Goal: Information Seeking & Learning: Learn about a topic

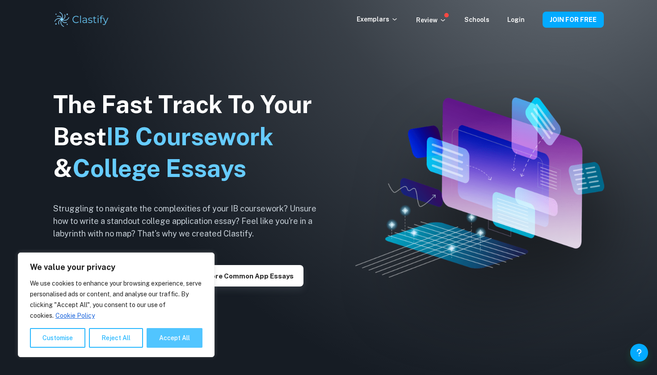
click at [169, 338] on button "Accept All" at bounding box center [174, 338] width 56 height 20
checkbox input "true"
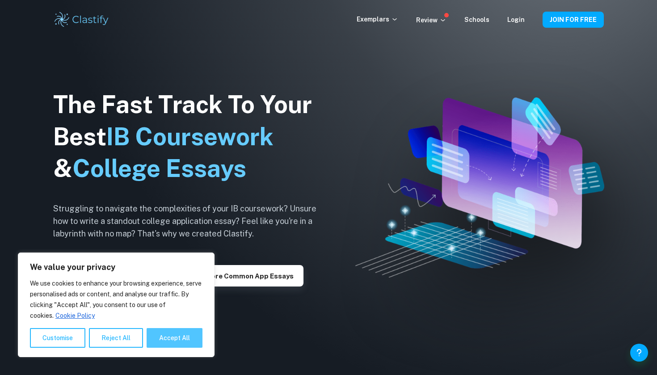
checkbox input "true"
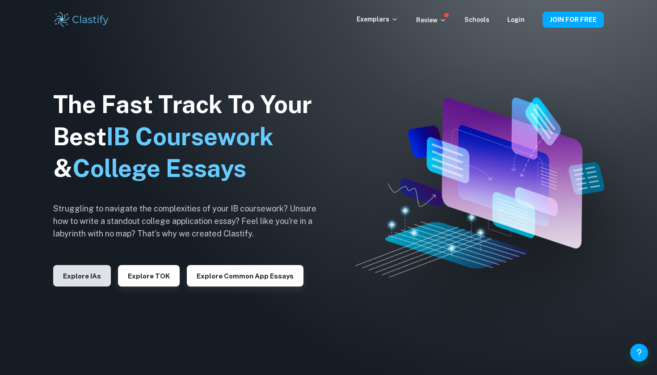
click at [65, 275] on button "Explore IAs" at bounding box center [82, 275] width 58 height 21
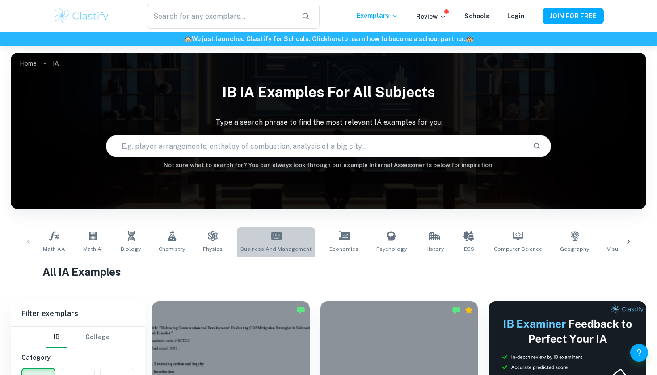
click at [283, 241] on link "Business and Management" at bounding box center [276, 241] width 78 height 29
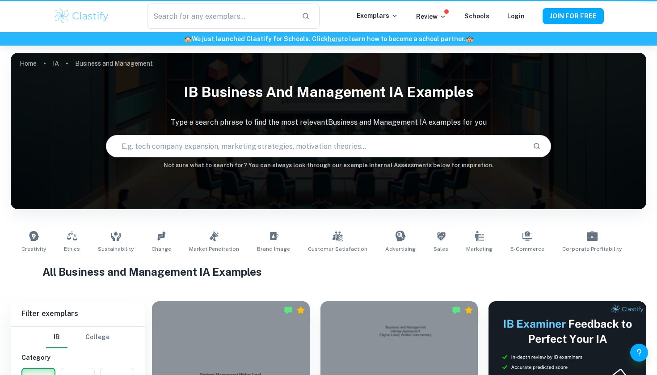
type input "Business and Management"
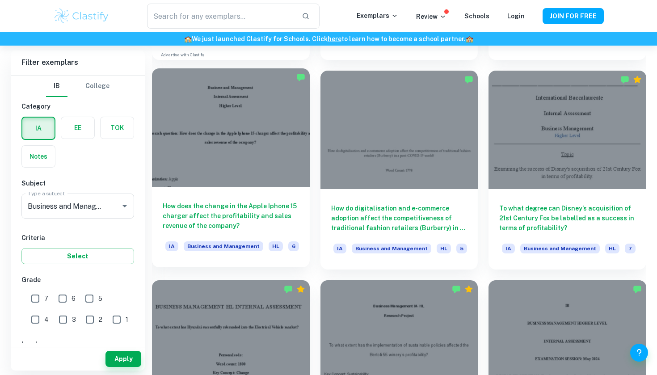
scroll to position [862, 0]
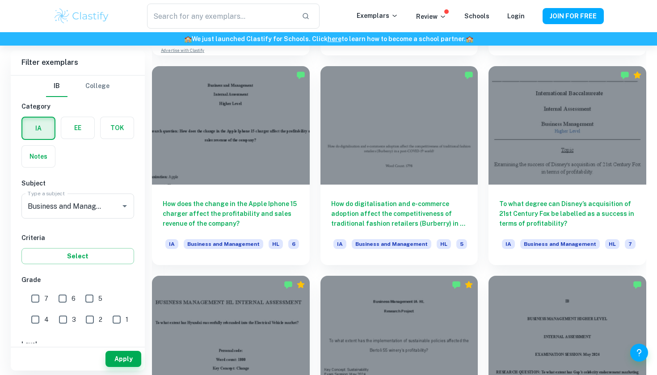
click at [35, 299] on input "7" at bounding box center [35, 298] width 18 height 18
checkbox input "true"
click at [120, 361] on button "Apply" at bounding box center [123, 359] width 36 height 16
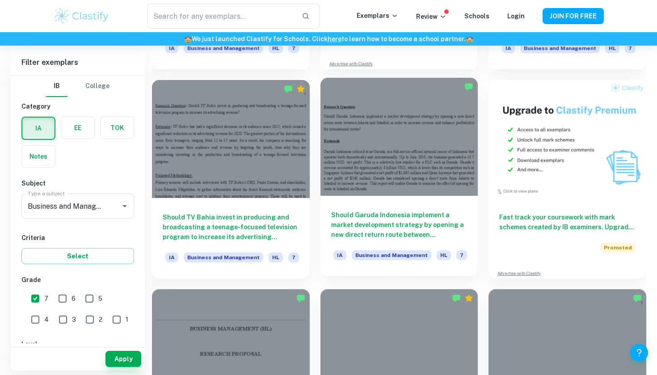
scroll to position [6080, 0]
click at [409, 121] on div at bounding box center [399, 137] width 158 height 118
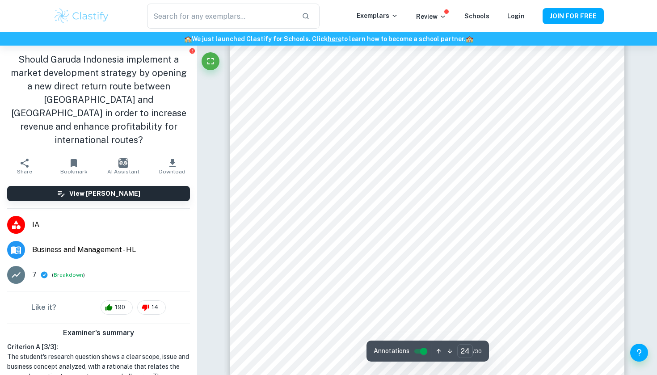
scroll to position [12330, 0]
type input "25"
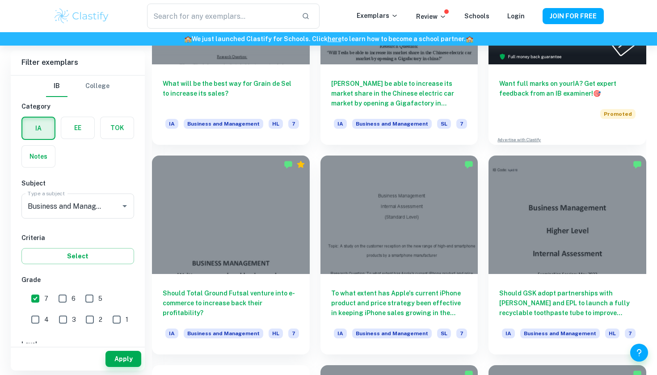
scroll to position [3634, 0]
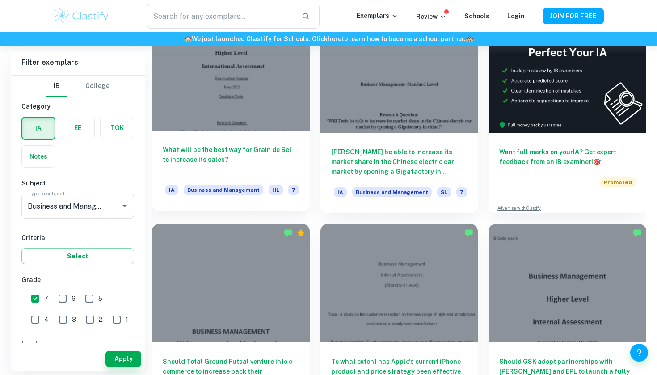
click at [278, 115] on div at bounding box center [231, 72] width 158 height 118
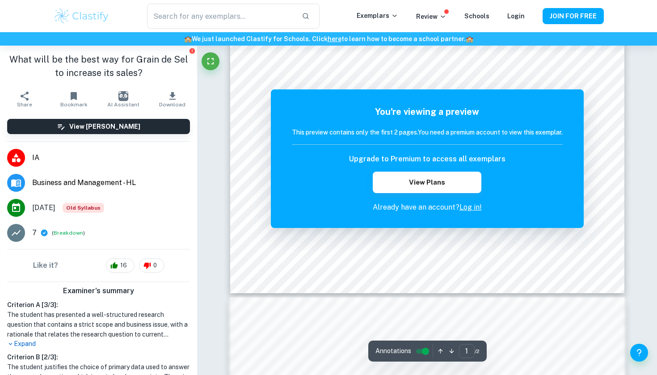
scroll to position [270, 0]
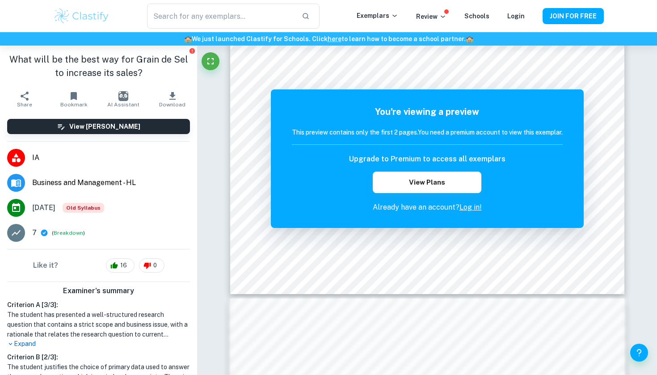
click at [25, 166] on div at bounding box center [16, 158] width 18 height 18
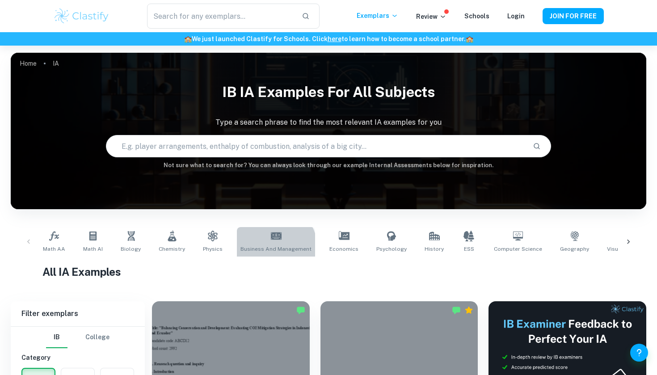
click at [267, 247] on span "Business and Management" at bounding box center [275, 249] width 71 height 8
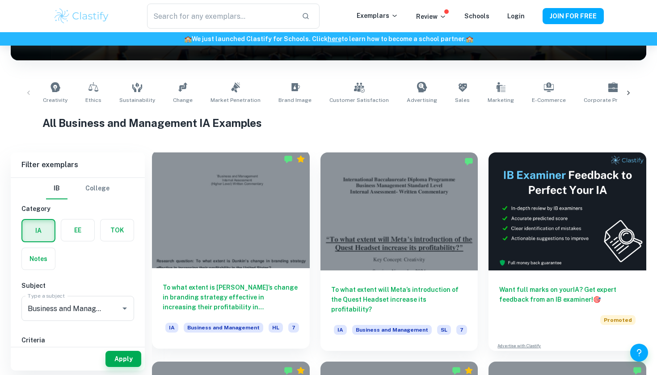
scroll to position [146, 0]
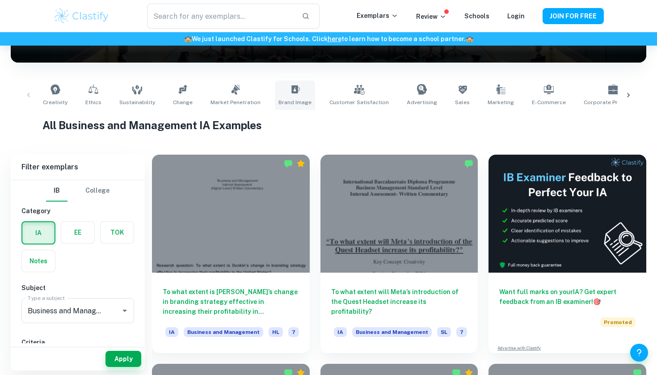
click at [295, 98] on link "Brand Image" at bounding box center [295, 94] width 40 height 29
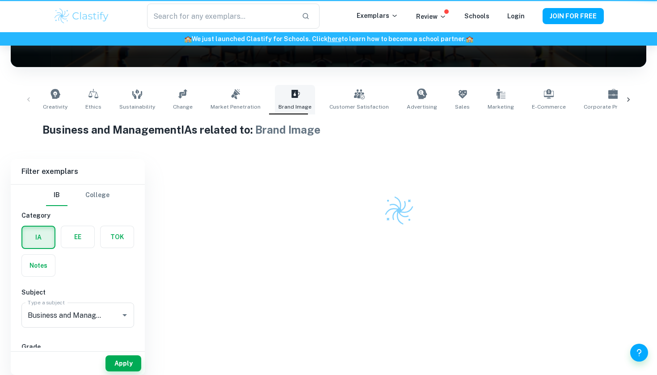
type input "Brand Image"
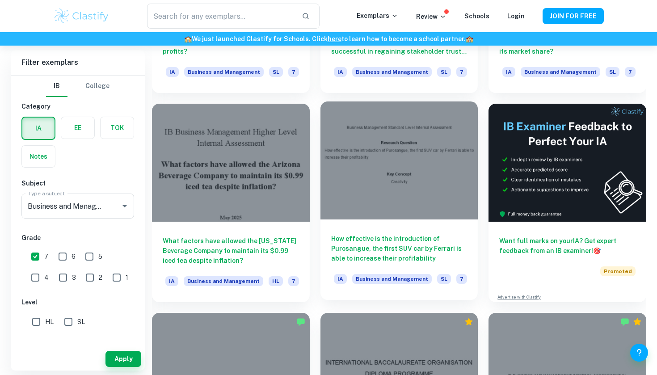
scroll to position [3551, 0]
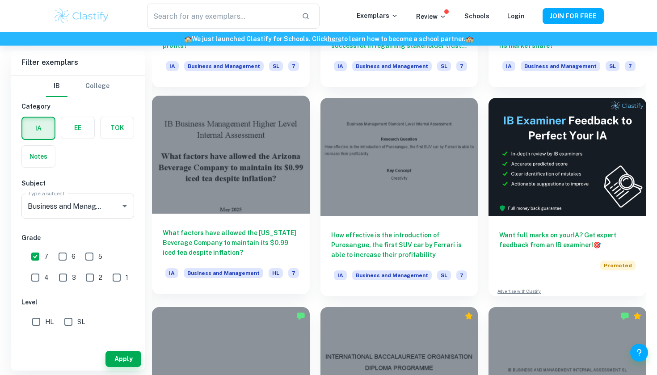
click at [260, 162] on div at bounding box center [231, 155] width 158 height 118
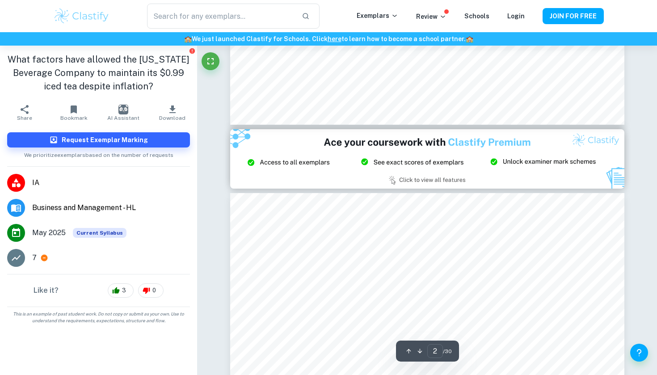
type input "3"
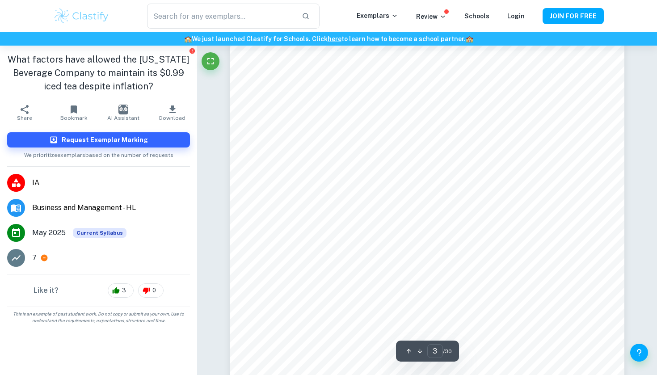
scroll to position [1230, 0]
